Goal: Task Accomplishment & Management: Use online tool/utility

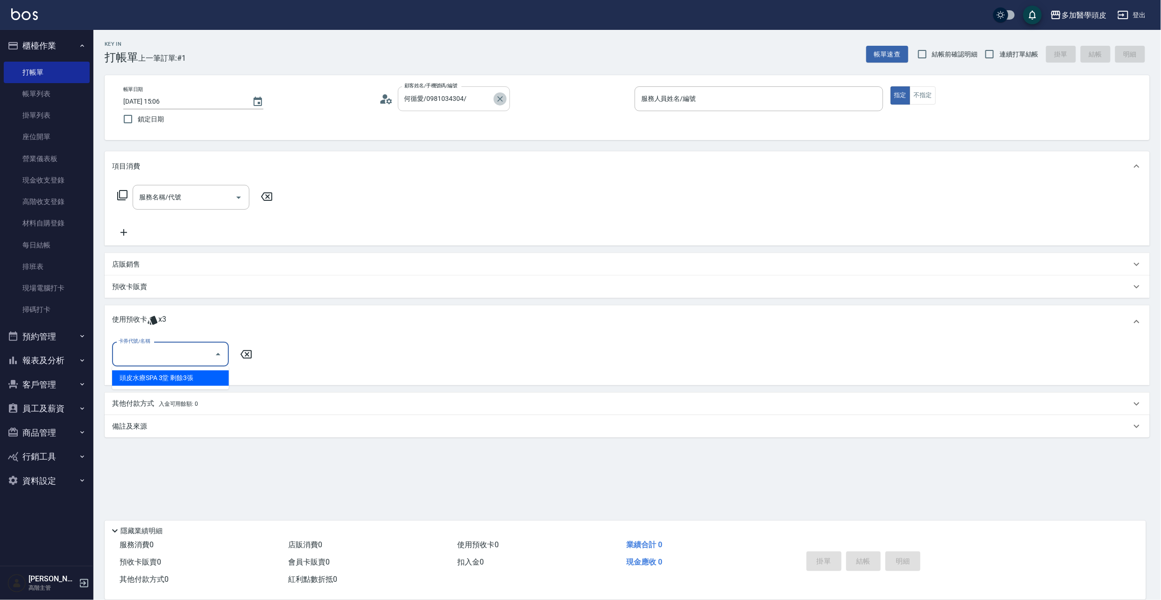
click at [502, 97] on icon "Clear" at bounding box center [500, 99] width 6 height 6
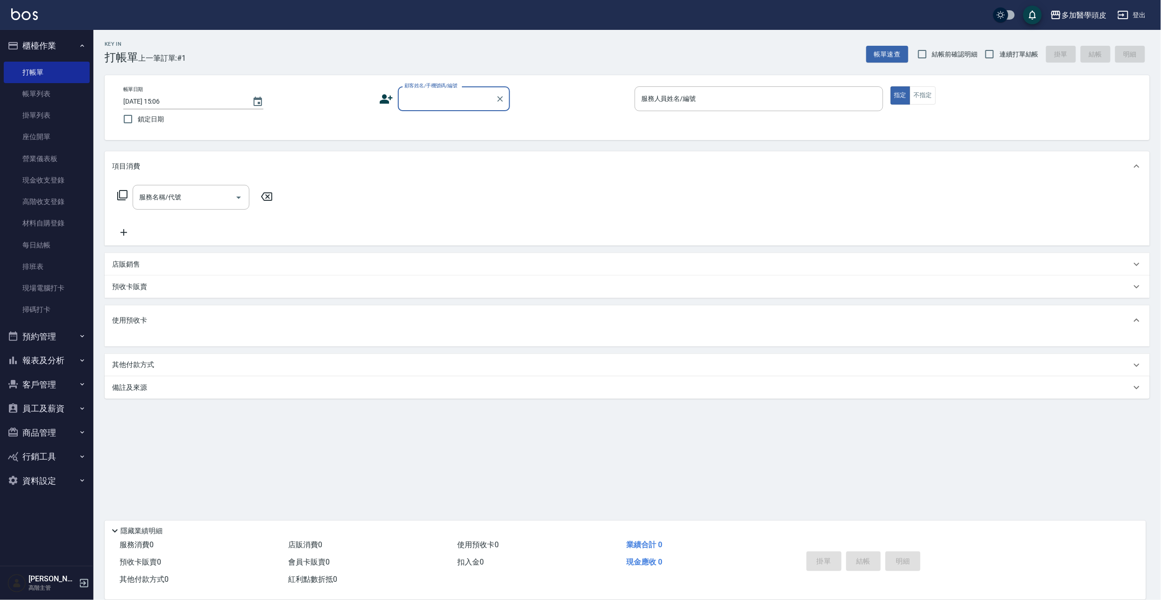
click at [445, 103] on input "顧客姓名/手機號碼/編號" at bounding box center [447, 99] width 90 height 16
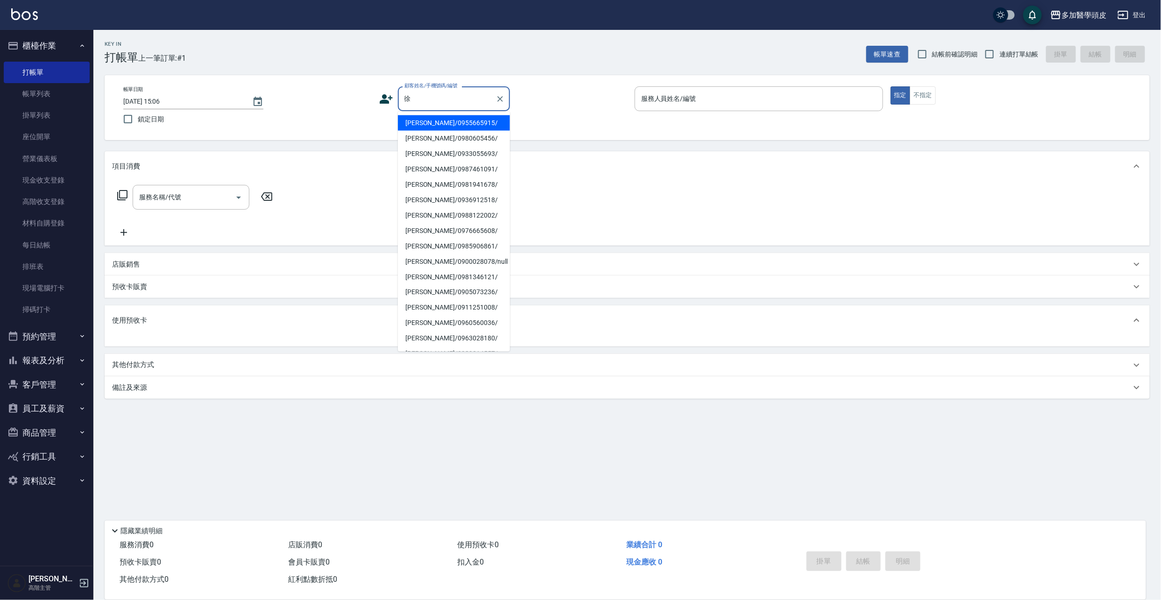
click at [422, 165] on li "[PERSON_NAME]/0987461091/" at bounding box center [454, 169] width 112 height 15
type input "[PERSON_NAME]/0987461091/"
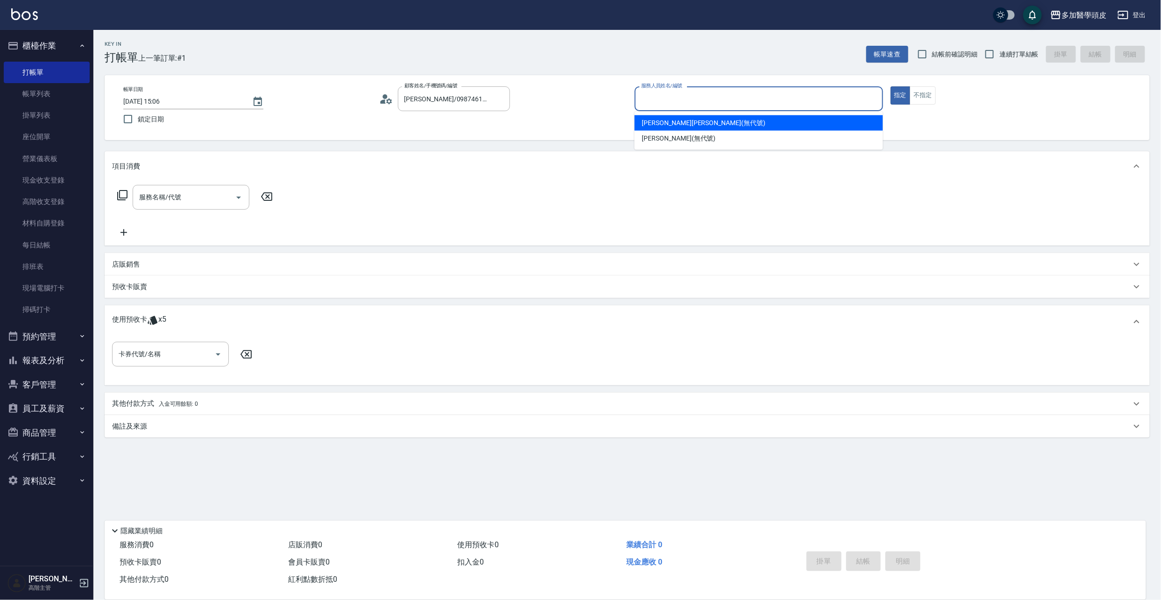
click at [713, 99] on input "服務人員姓名/編號" at bounding box center [759, 99] width 240 height 16
click at [688, 115] on div "[PERSON_NAME]Uni (無代號)" at bounding box center [759, 122] width 248 height 15
type input "[PERSON_NAME](無代號)"
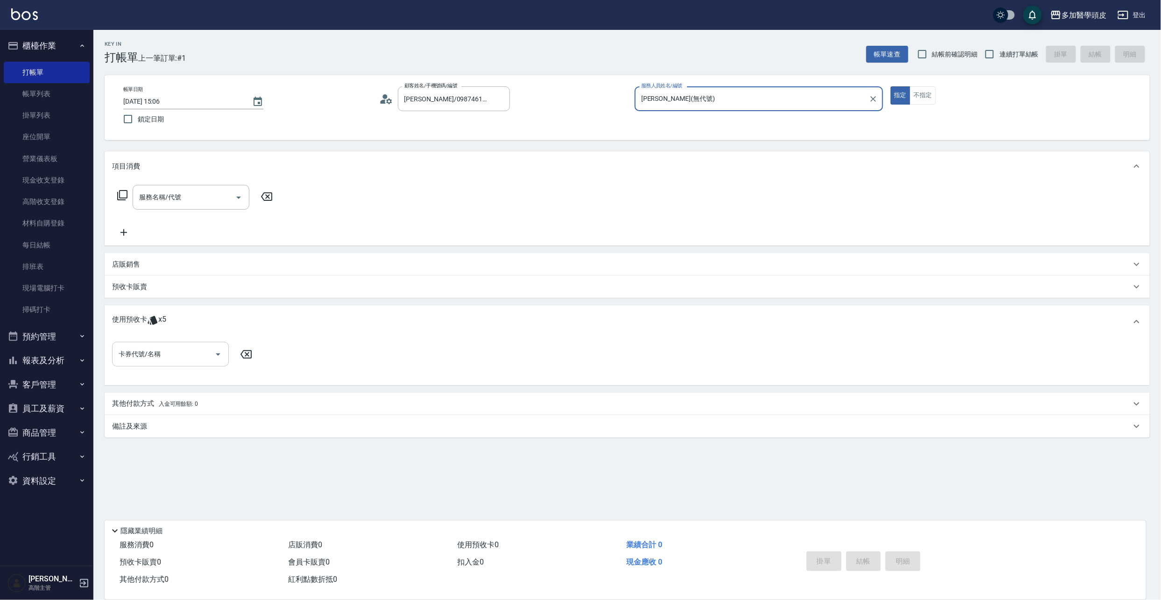
click at [126, 347] on div "卡券代號/名稱 卡券代號/名稱" at bounding box center [170, 354] width 117 height 25
click at [154, 374] on div "基礎頭皮5堂 剩餘5張" at bounding box center [170, 377] width 117 height 15
type input "基礎頭皮5[PERSON_NAME]"
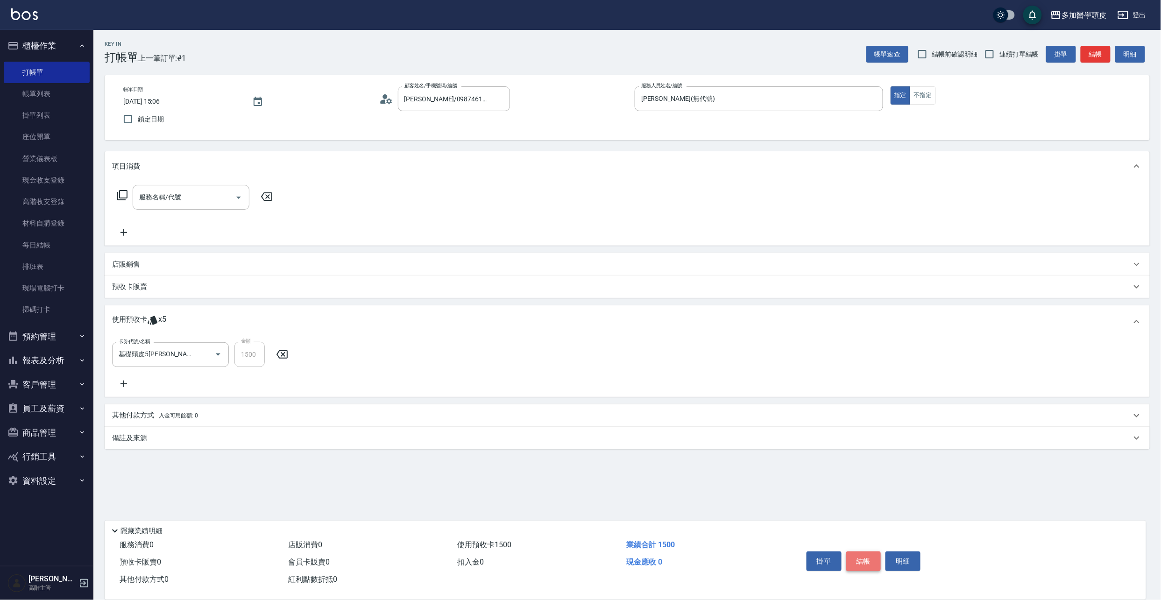
click at [872, 559] on button "結帳" at bounding box center [863, 562] width 35 height 20
